Goal: Check status: Check status

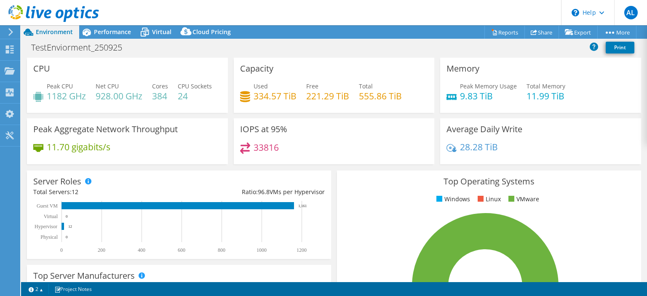
select select "USD"
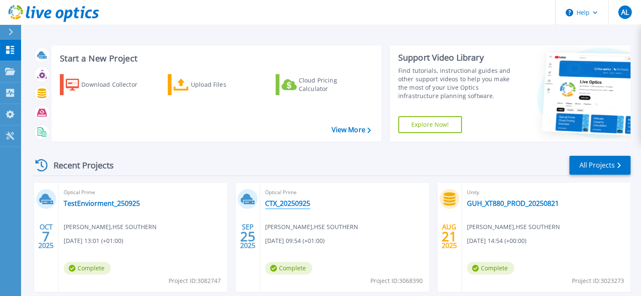
click at [282, 206] on link "CTX_20250925" at bounding box center [287, 203] width 45 height 8
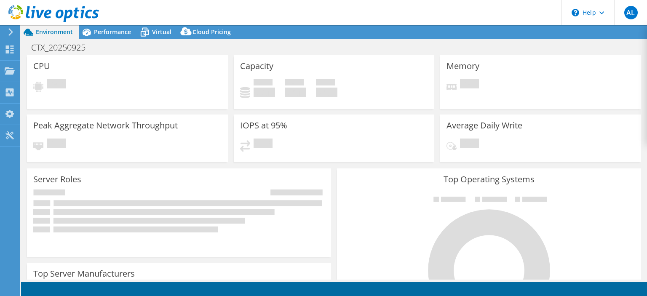
select select "USD"
